Goal: Information Seeking & Learning: Learn about a topic

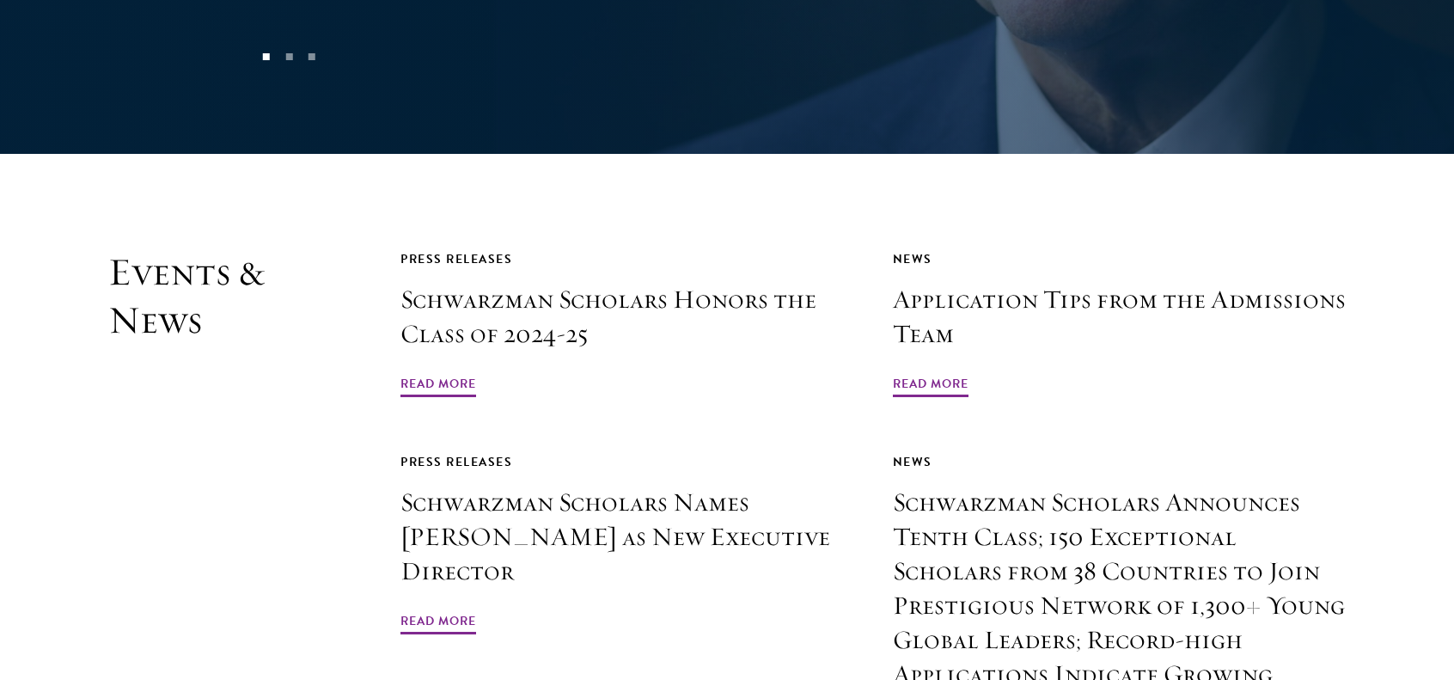
scroll to position [4125, 0]
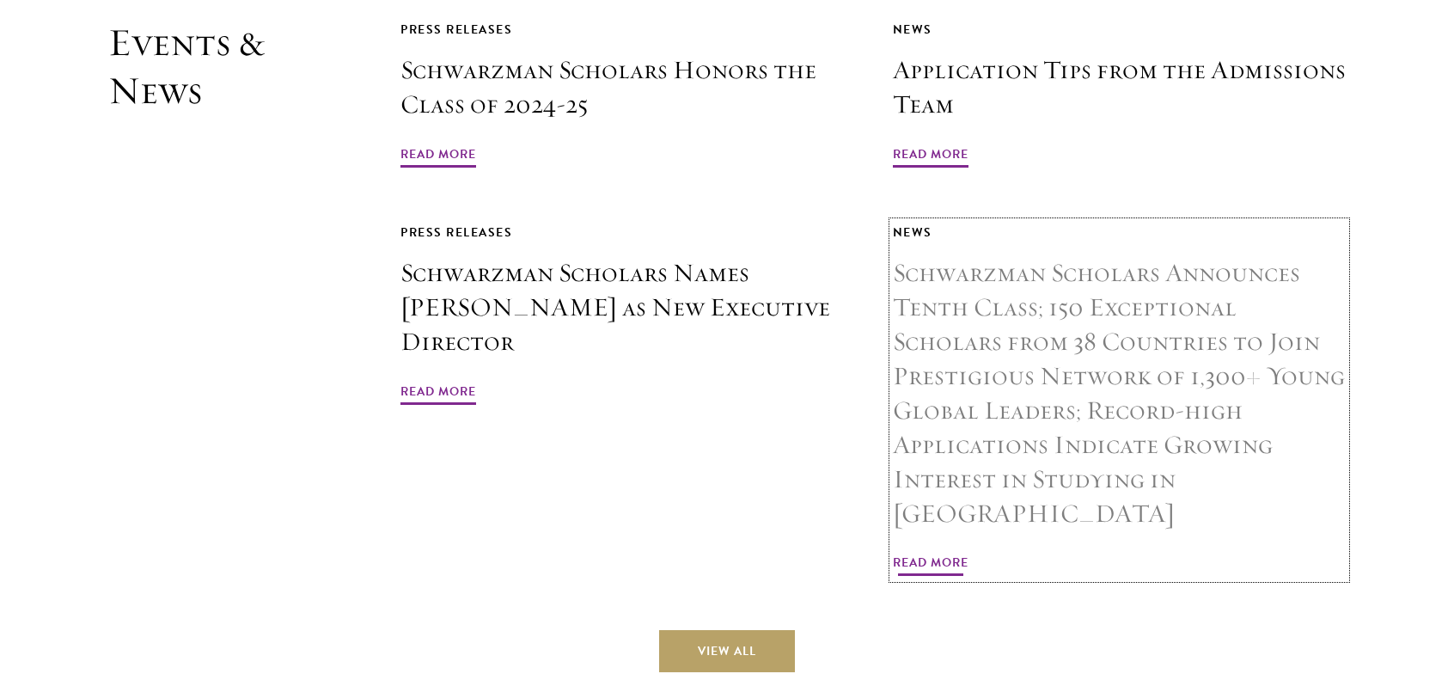
click at [932, 552] on span "Read More" at bounding box center [931, 565] width 76 height 27
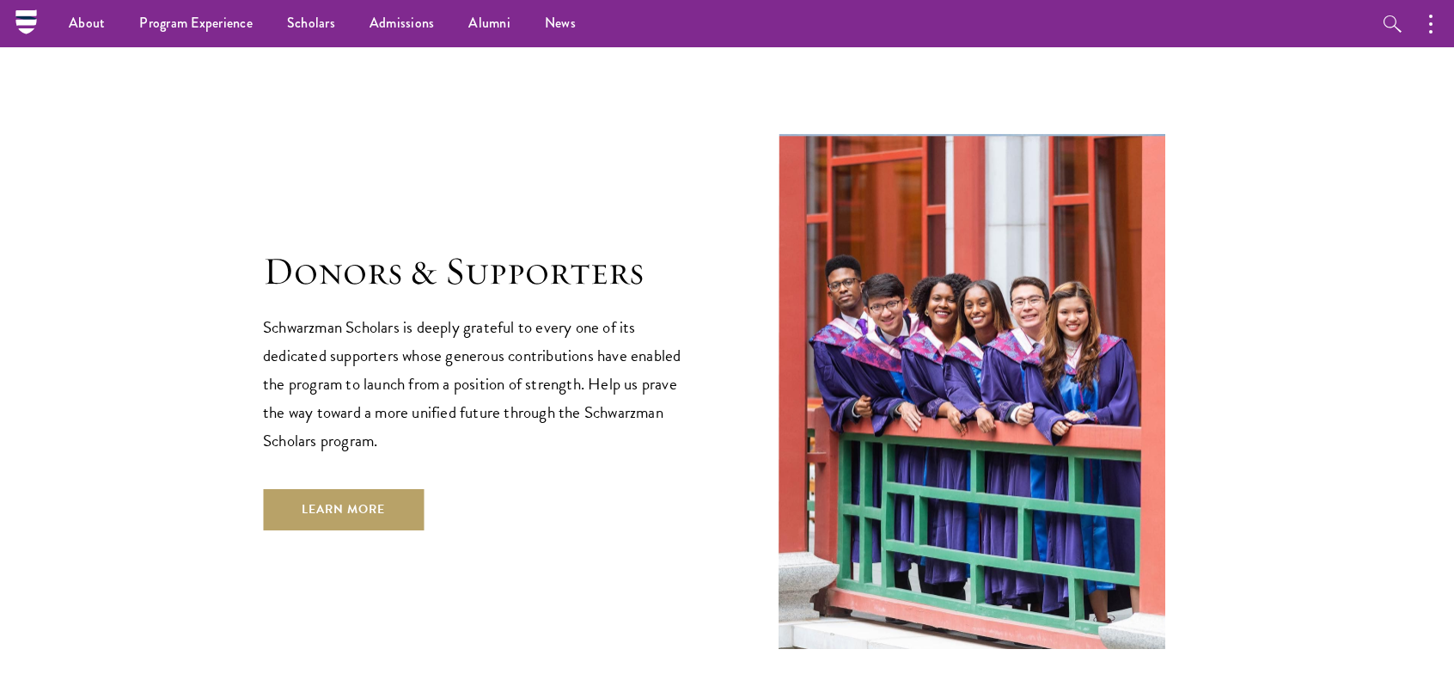
scroll to position [4542, 0]
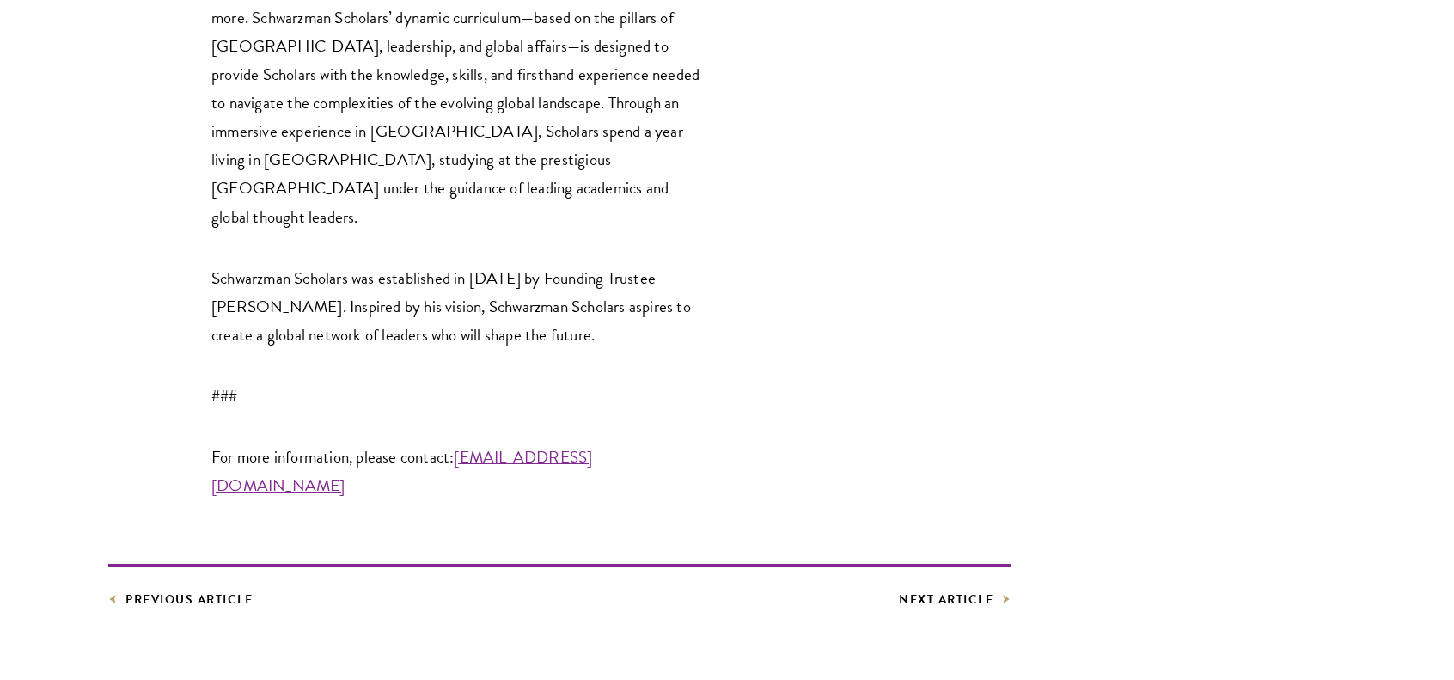
scroll to position [4239, 0]
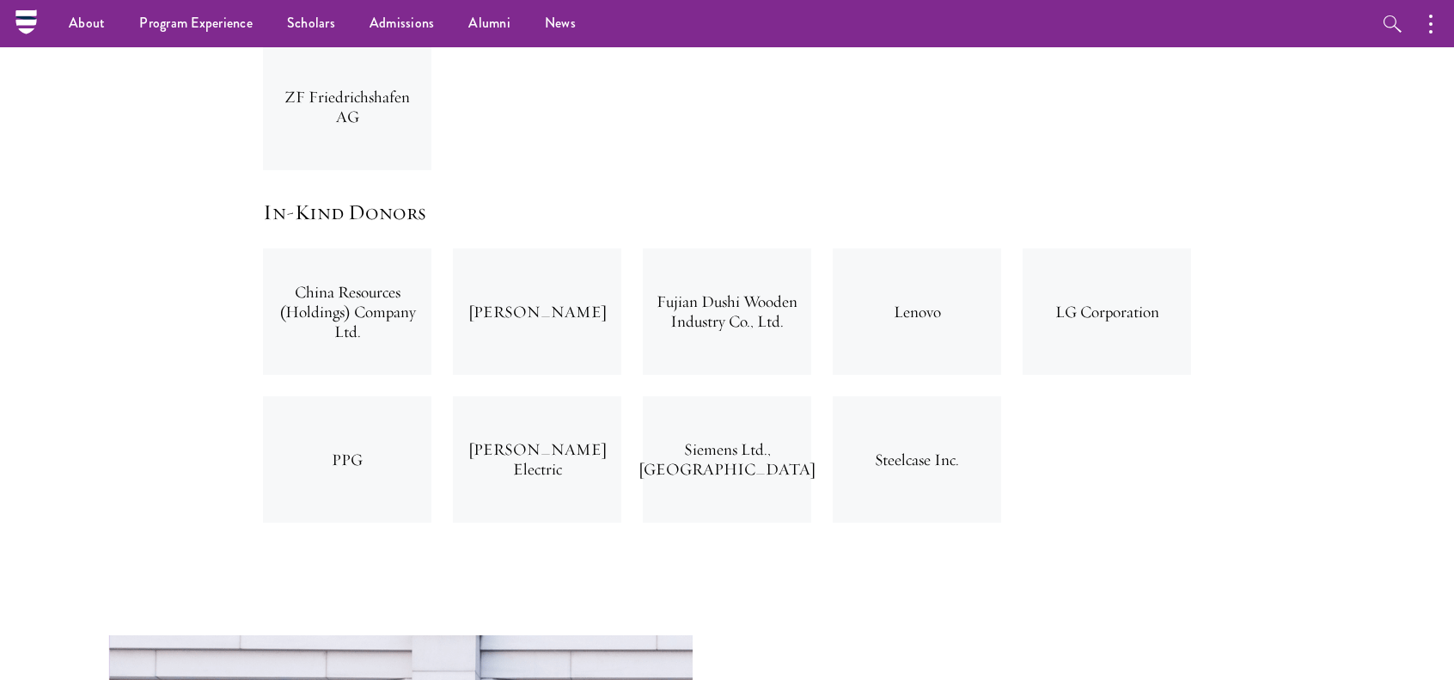
scroll to position [5311, 0]
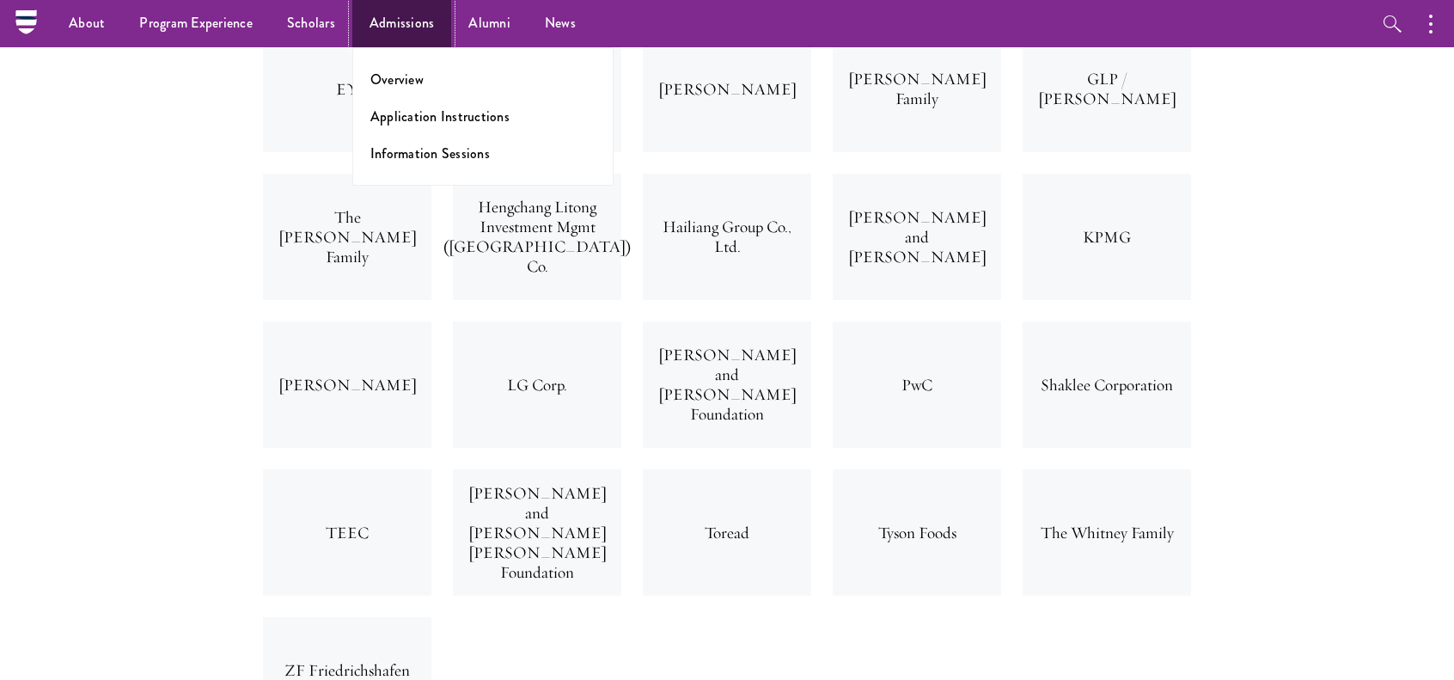
click at [412, 26] on link "Admissions" at bounding box center [402, 23] width 100 height 47
